Goal: Task Accomplishment & Management: Use online tool/utility

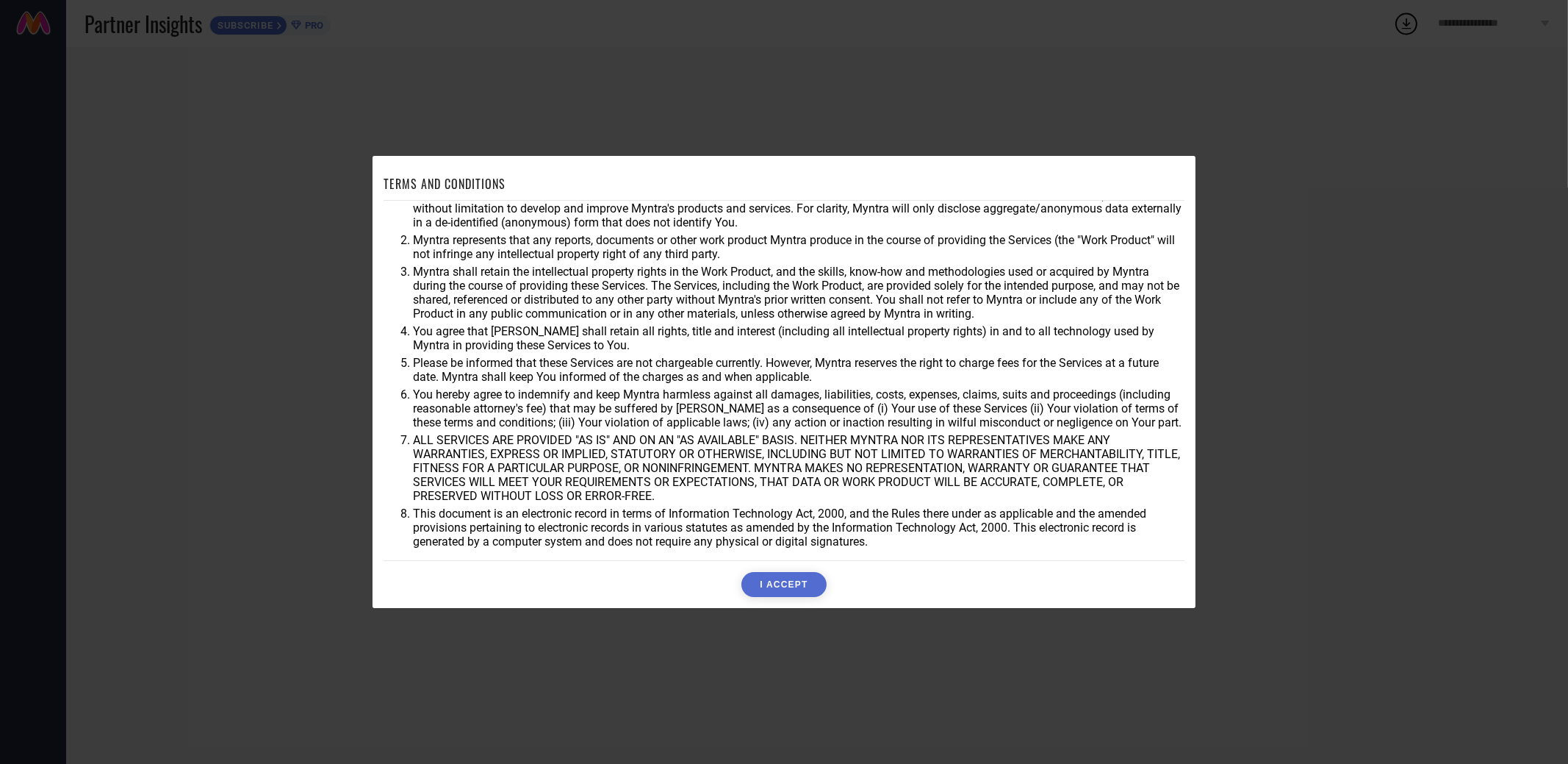
scroll to position [41, 0]
click at [791, 582] on button "I ACCEPT" at bounding box center [783, 584] width 84 height 25
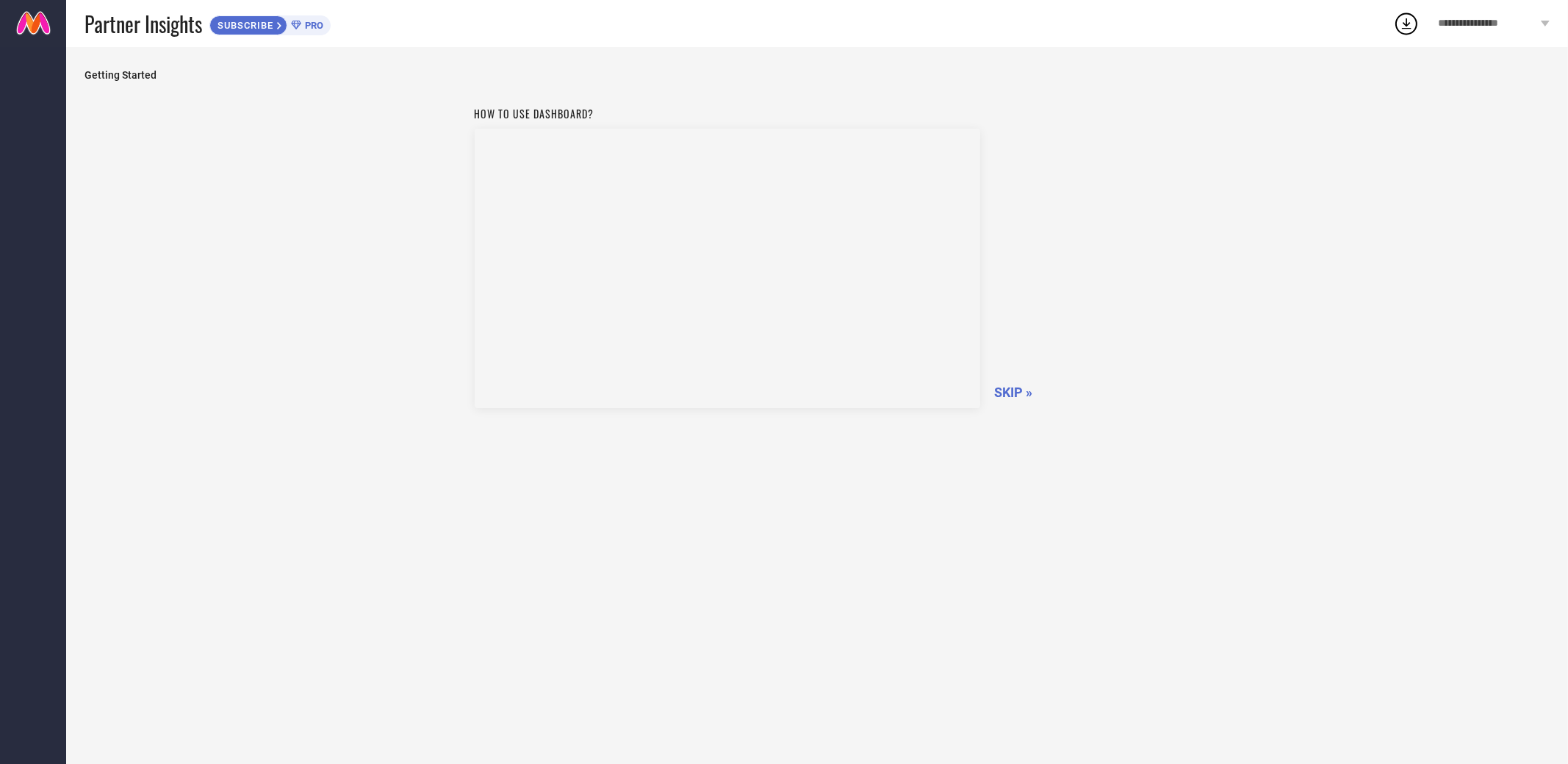
click at [1013, 391] on span "SKIP »" at bounding box center [1014, 392] width 39 height 16
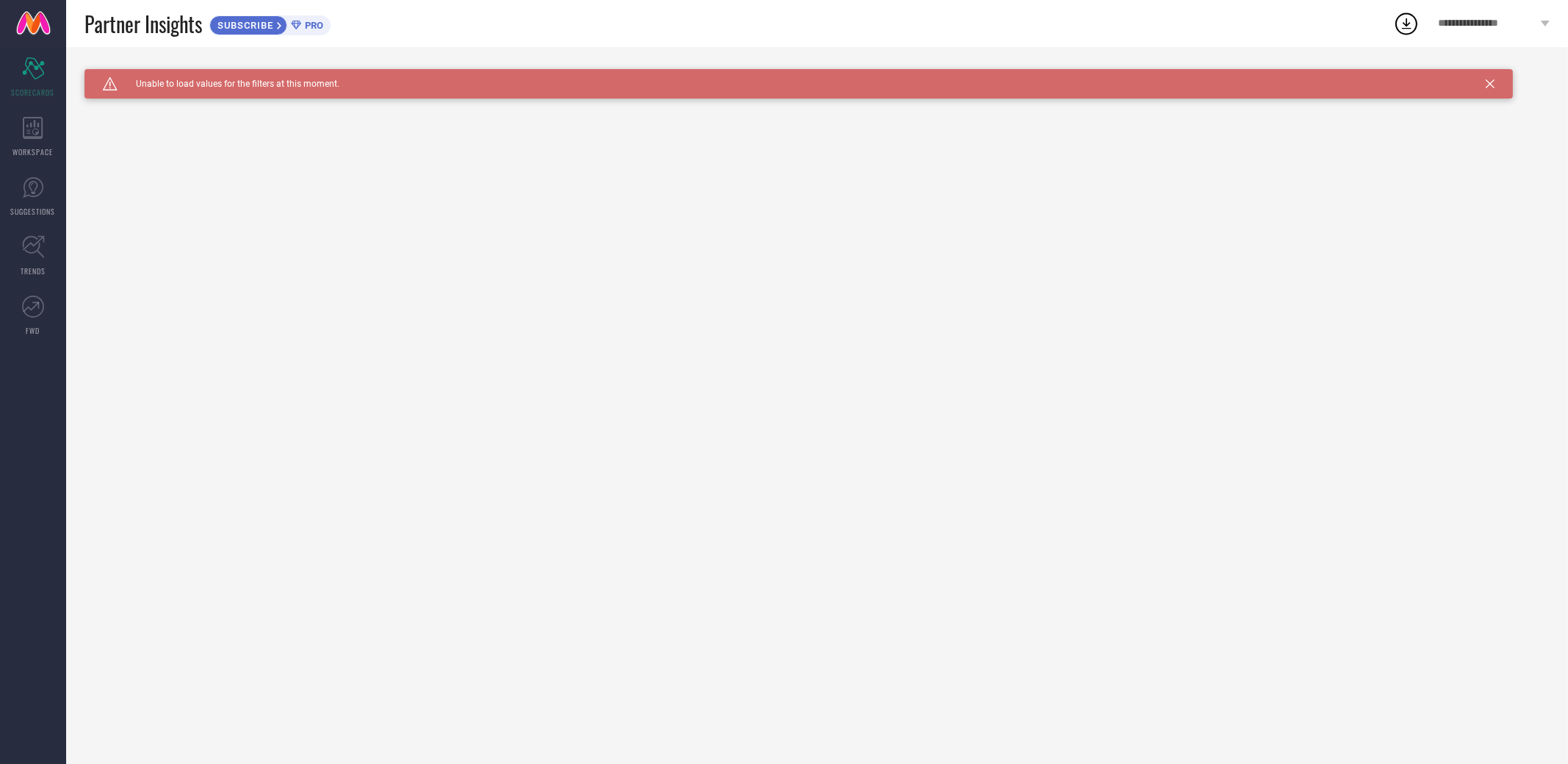
click at [1493, 89] on div "Caution Created with Sketch. Unable to load values for the filters at this mome…" at bounding box center [799, 84] width 1429 height 30
click at [1494, 86] on icon at bounding box center [1490, 84] width 9 height 9
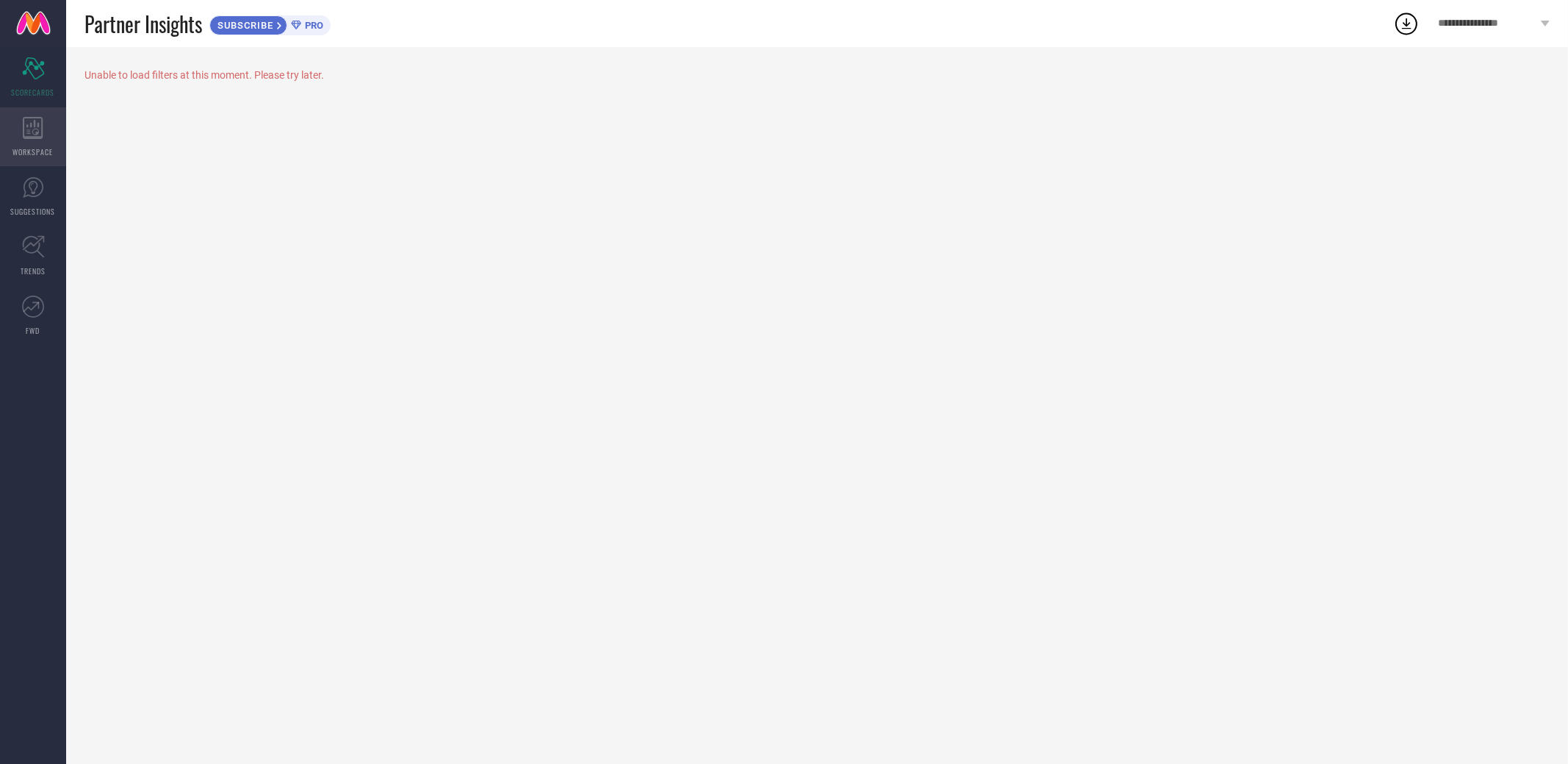
click at [19, 135] on div "WORKSPACE" at bounding box center [33, 137] width 66 height 59
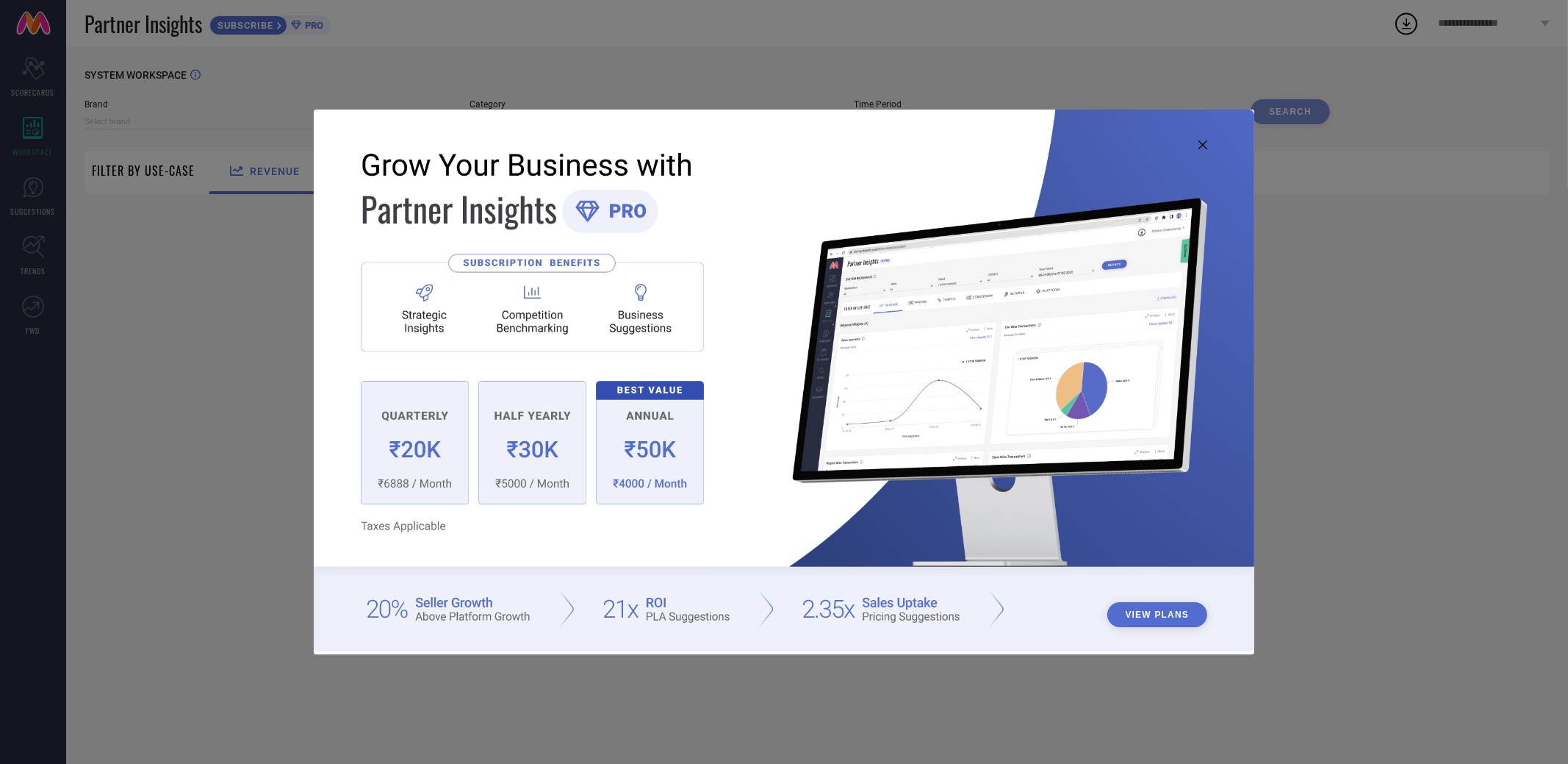
type input "1 STOP FASHION"
type input "All"
click at [1205, 140] on icon at bounding box center [1203, 144] width 9 height 9
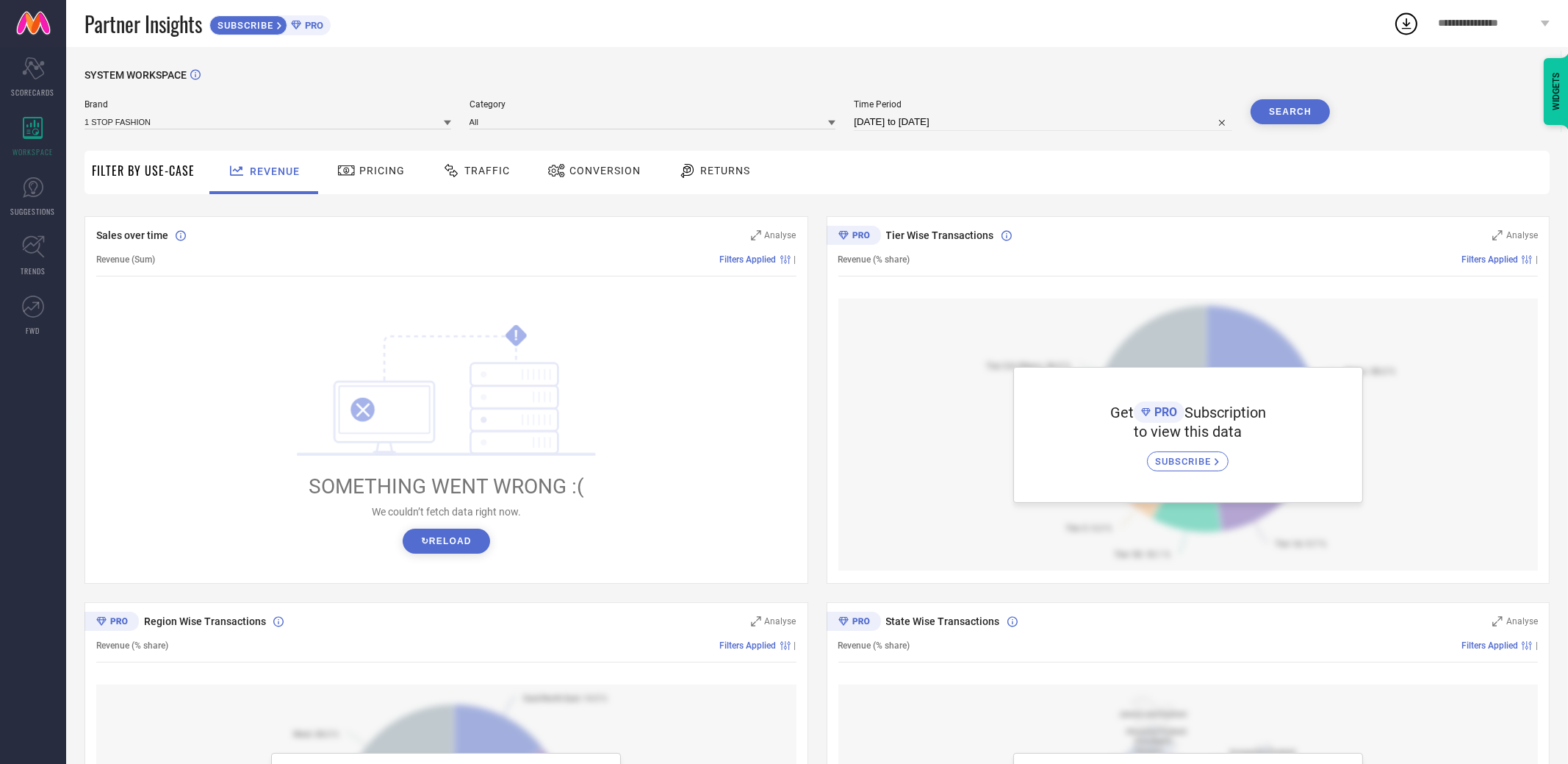
click at [474, 535] on button "↻ Reload" at bounding box center [446, 541] width 88 height 25
click at [353, 161] on div at bounding box center [348, 171] width 22 height 18
